Goal: Check status

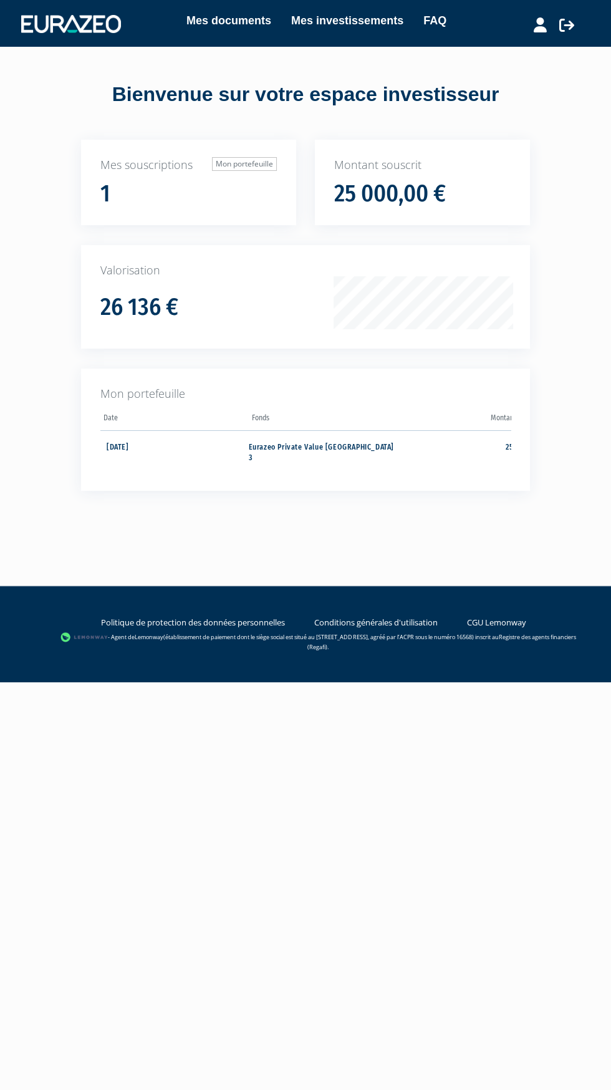
click at [125, 312] on h1 "26 136 €" at bounding box center [139, 307] width 78 height 26
click at [373, 456] on td "Eurazeo Private Value [GEOGRAPHIC_DATA] 3" at bounding box center [323, 451] width 148 height 42
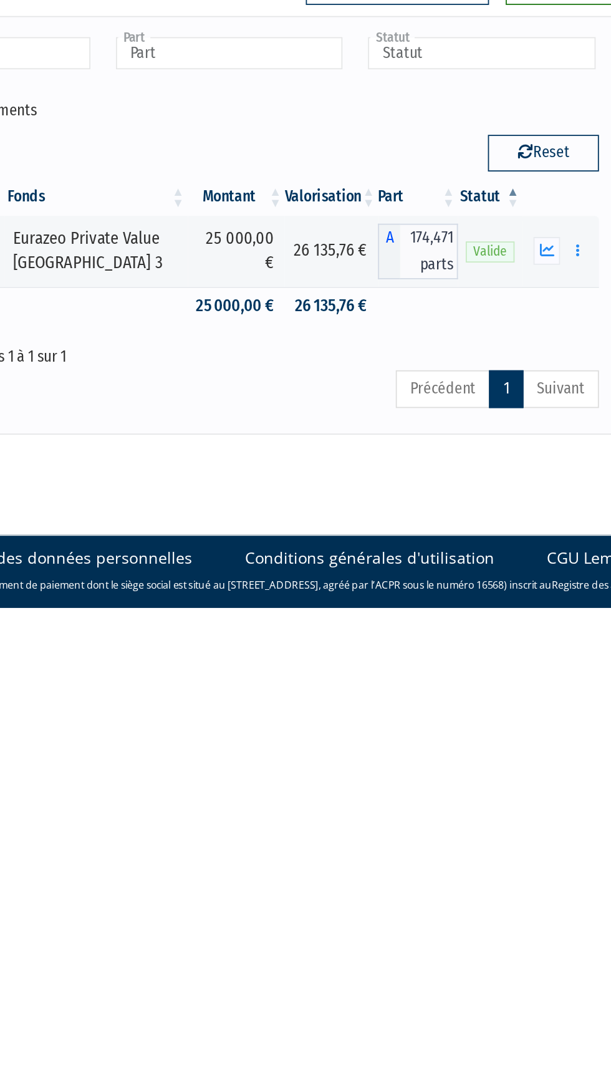
click at [486, 234] on icon "button" at bounding box center [485, 238] width 8 height 8
